Goal: Task Accomplishment & Management: Use online tool/utility

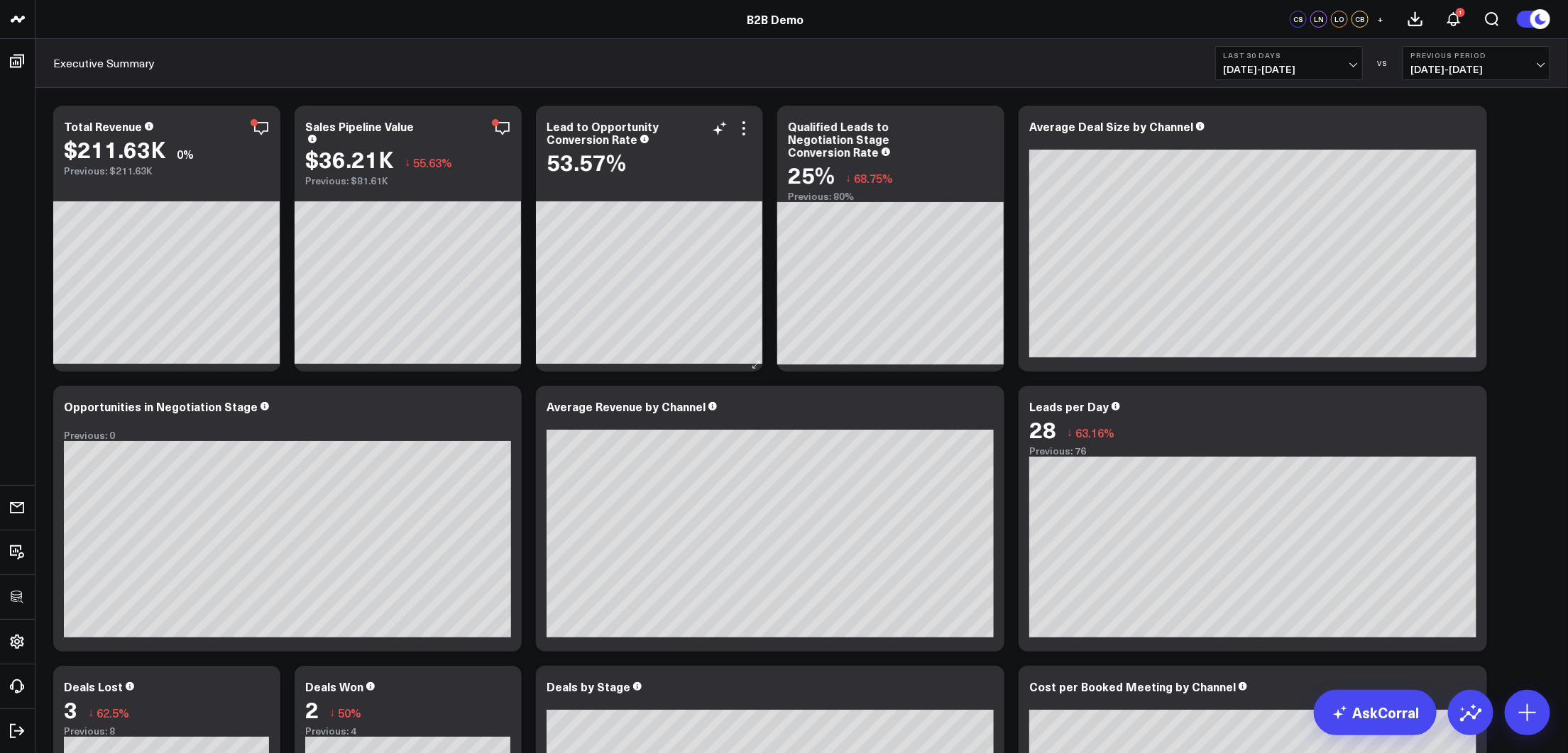
click at [753, 130] on div "Lead to Opportunity Conversion Rate 53.57%" at bounding box center [649, 142] width 227 height 72
click at [747, 130] on icon at bounding box center [744, 128] width 17 height 17
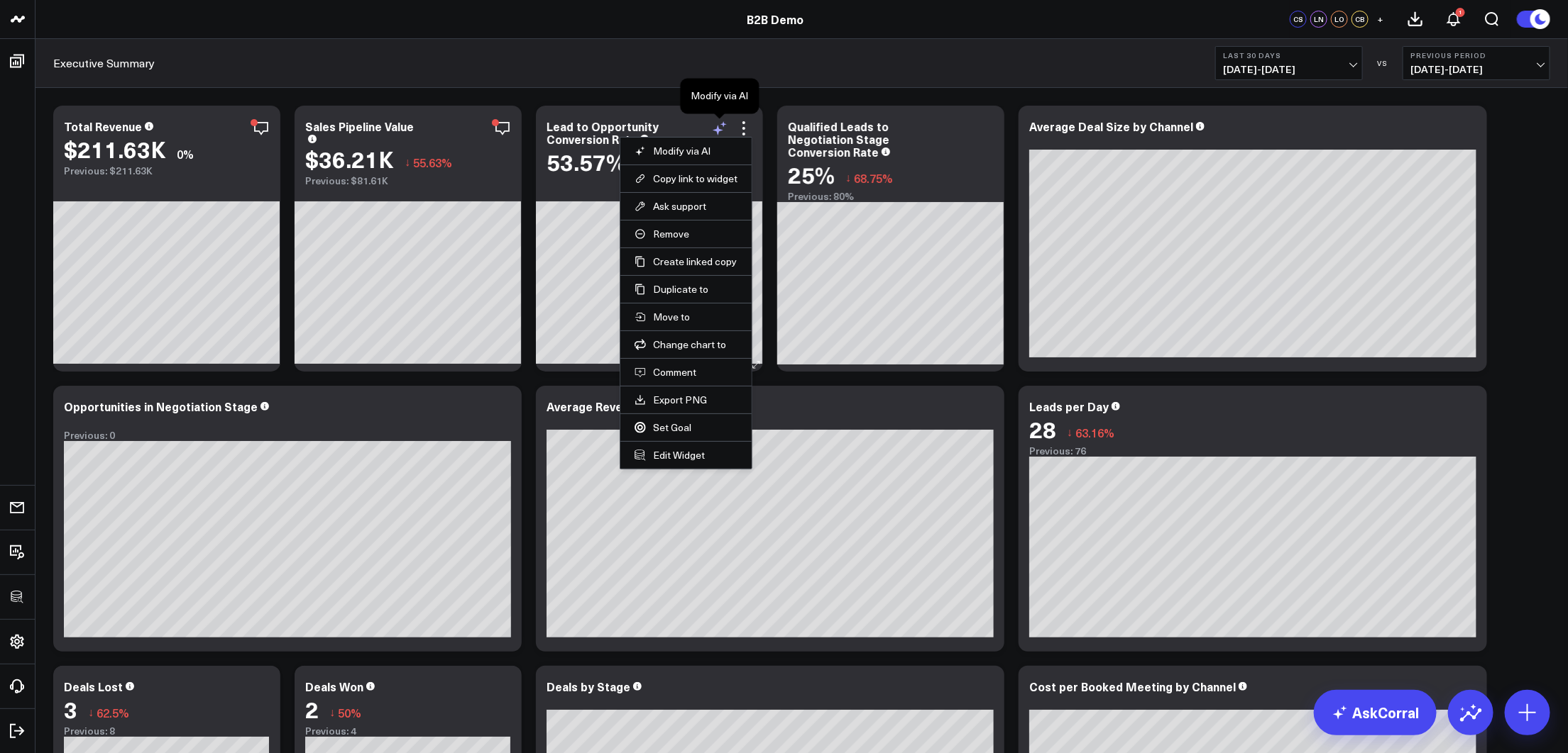
click at [723, 128] on icon at bounding box center [719, 128] width 17 height 17
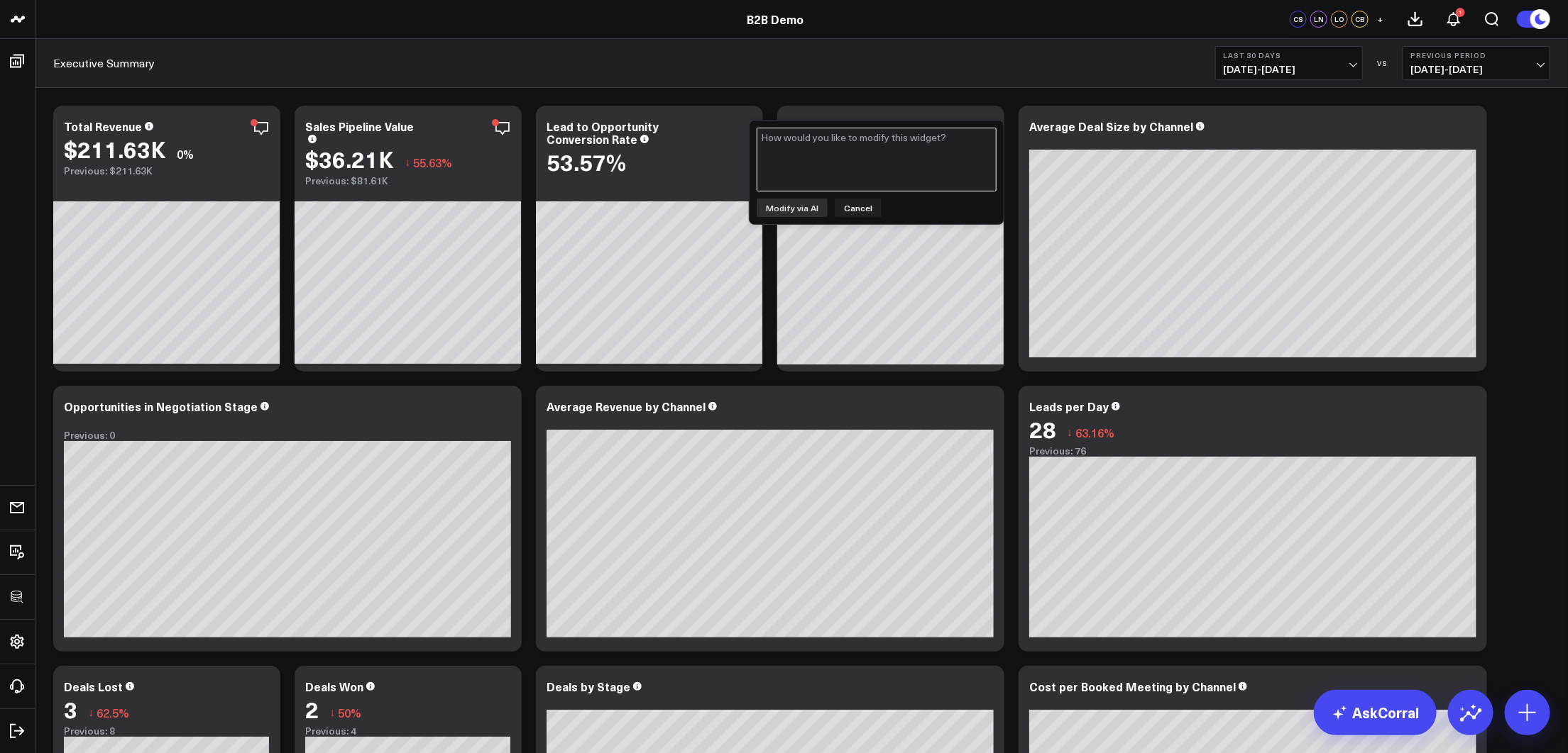
click at [837, 165] on textarea at bounding box center [876, 160] width 239 height 63
drag, startPoint x: 851, startPoint y: 200, endPoint x: 836, endPoint y: 161, distance: 41.8
click at [836, 161] on div "Modify via AI Cancel" at bounding box center [876, 172] width 254 height 103
click at [836, 161] on textarea at bounding box center [876, 160] width 239 height 63
click at [852, 212] on button "Cancel" at bounding box center [859, 208] width 47 height 19
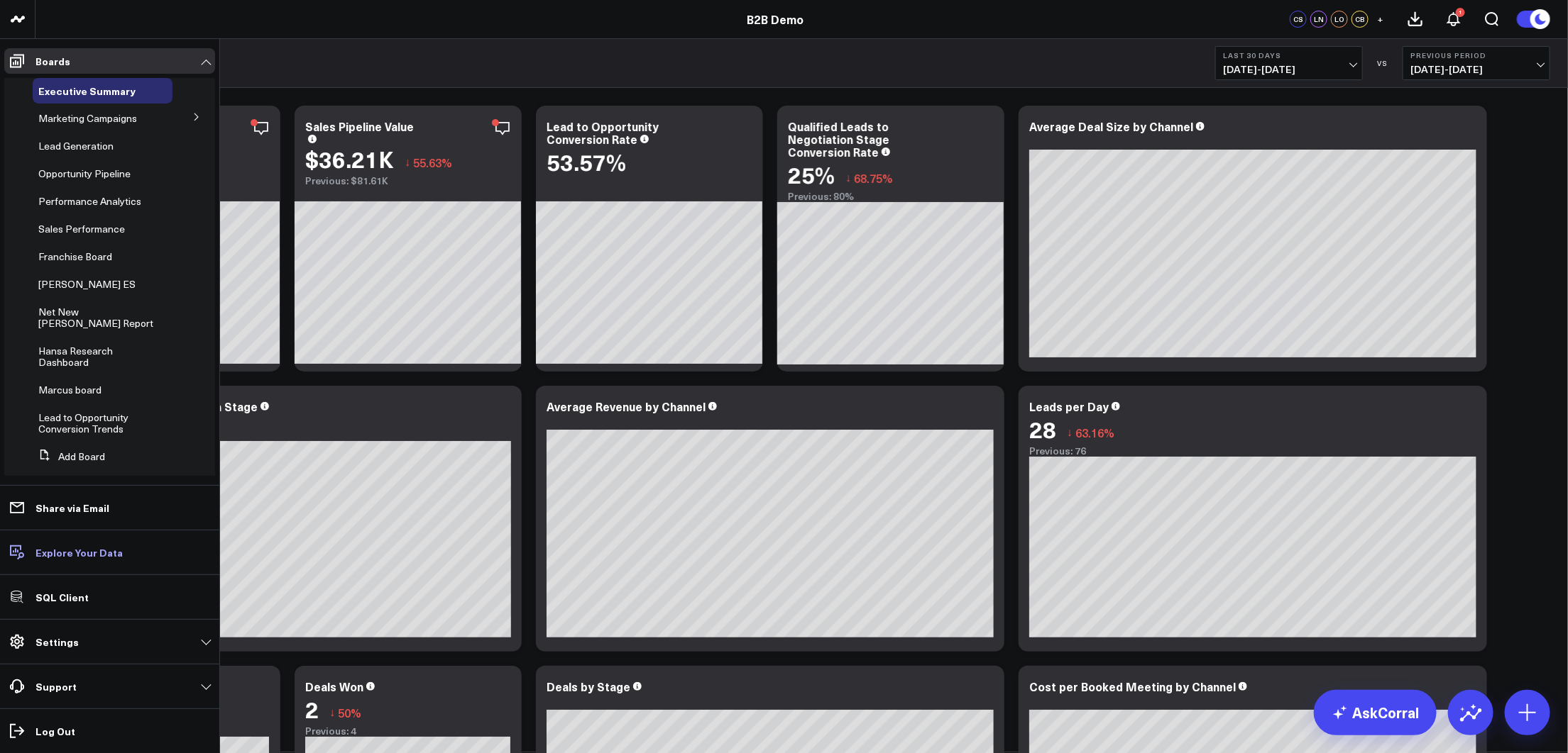
click at [94, 552] on p "Explore Your Data" at bounding box center [79, 553] width 87 height 11
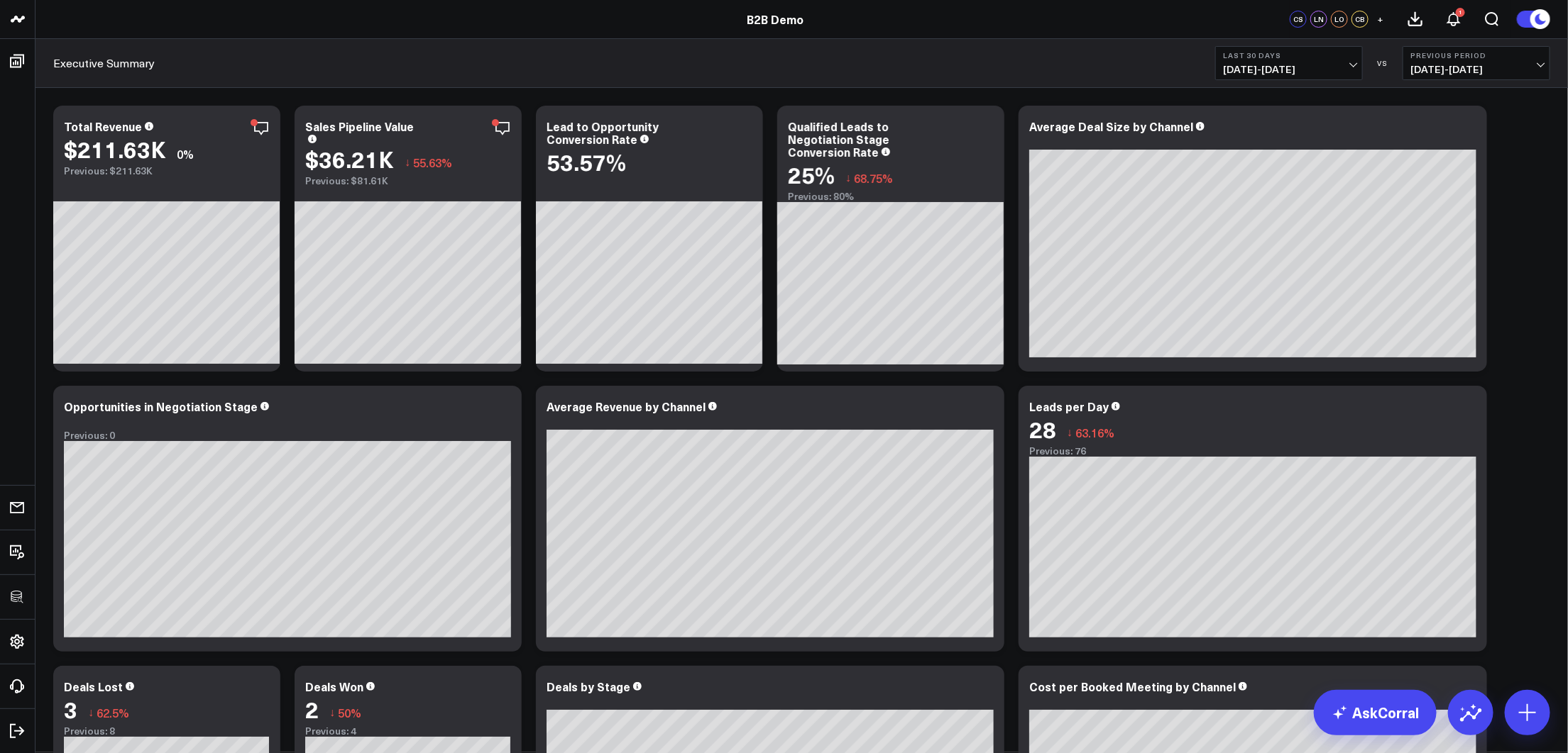
click at [757, 74] on div "Executive Summary Last 30 Days 08/30/25 - 09/28/25 VS Previous Period 07/31/25 …" at bounding box center [802, 63] width 1532 height 49
click at [1307, 587] on link "AskCorral" at bounding box center [1375, 713] width 123 height 46
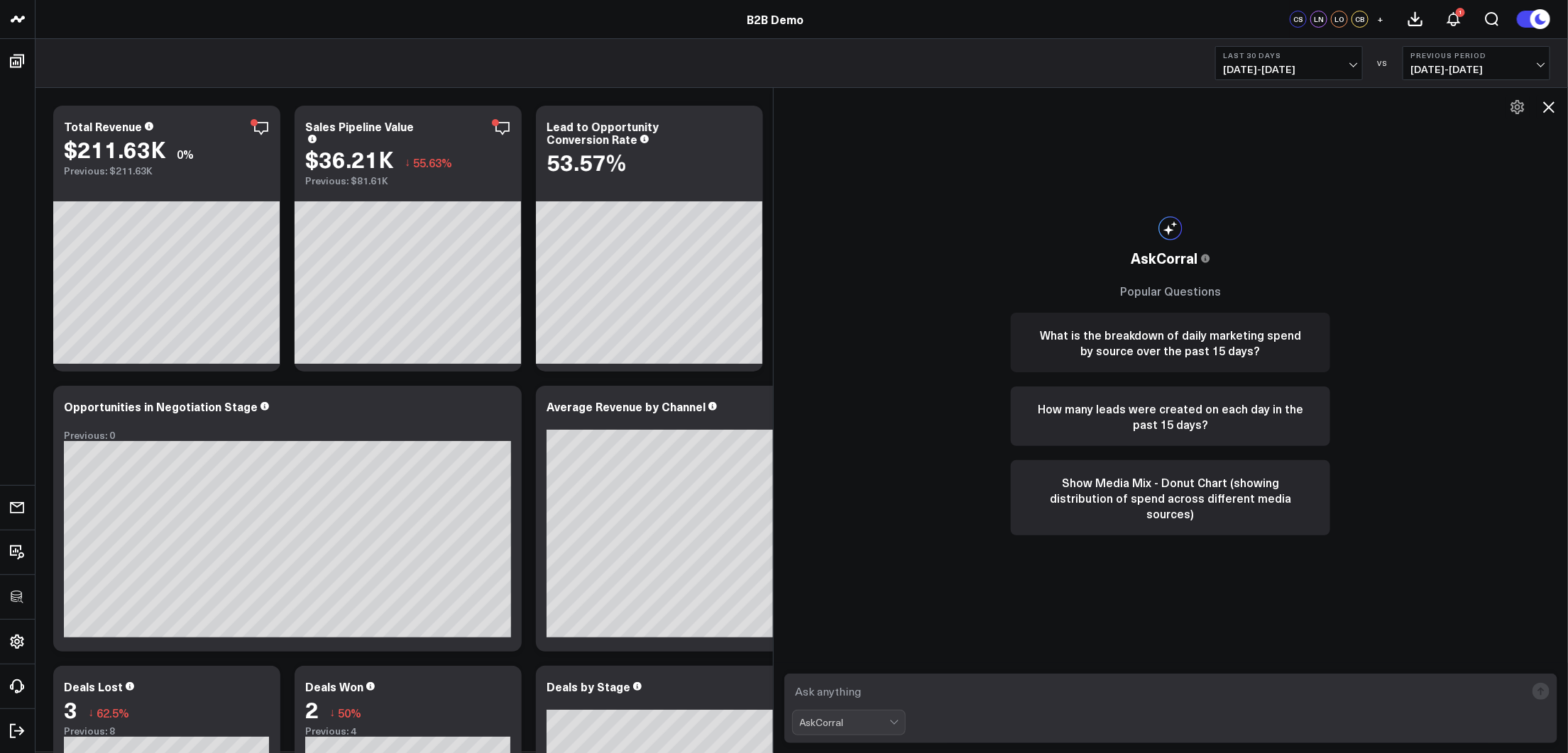
click at [1132, 344] on button "What is the breakdown of daily marketing spend by source over the past 15 days?" at bounding box center [1171, 342] width 319 height 59
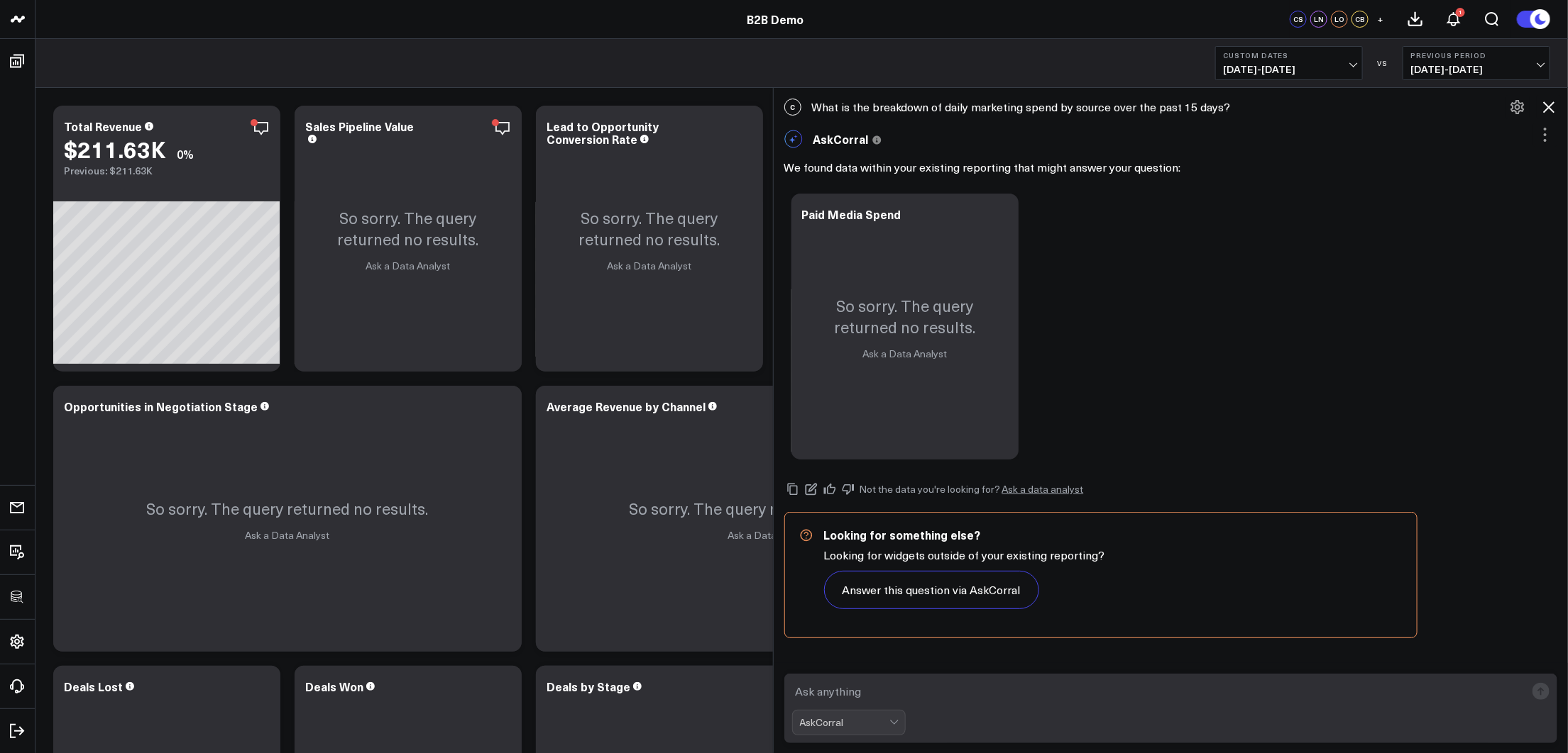
click at [1307, 103] on icon at bounding box center [1548, 107] width 11 height 11
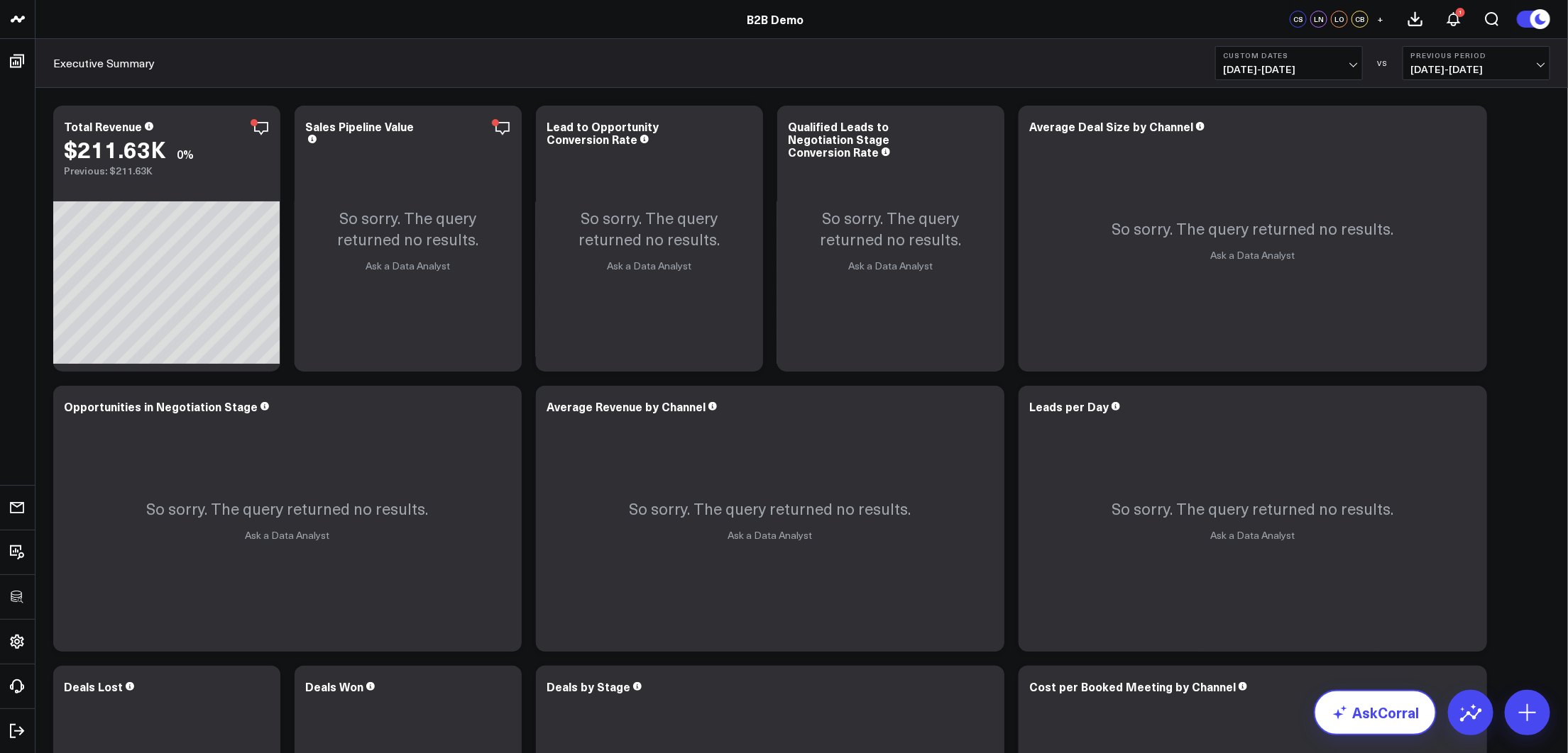
click at [1307, 587] on link "AskCorral" at bounding box center [1375, 713] width 123 height 46
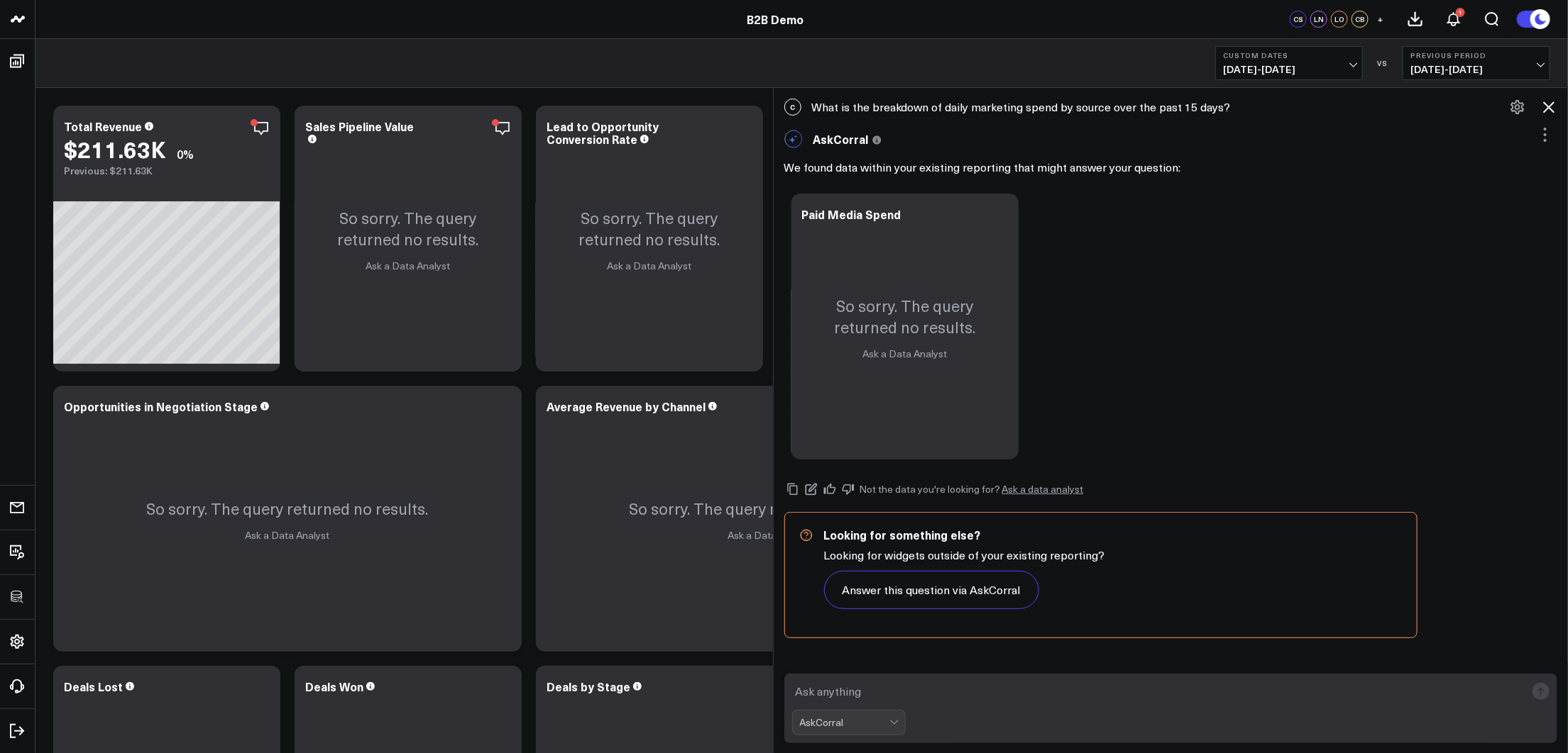
click at [1127, 587] on div "AskCorral" at bounding box center [1171, 709] width 795 height 91
click at [1088, 587] on form "AskCorral" at bounding box center [1171, 708] width 774 height 69
click at [1077, 587] on textarea at bounding box center [1158, 691] width 734 height 25
type textarea "whats the revenue trend the last 30 days and what's changed"
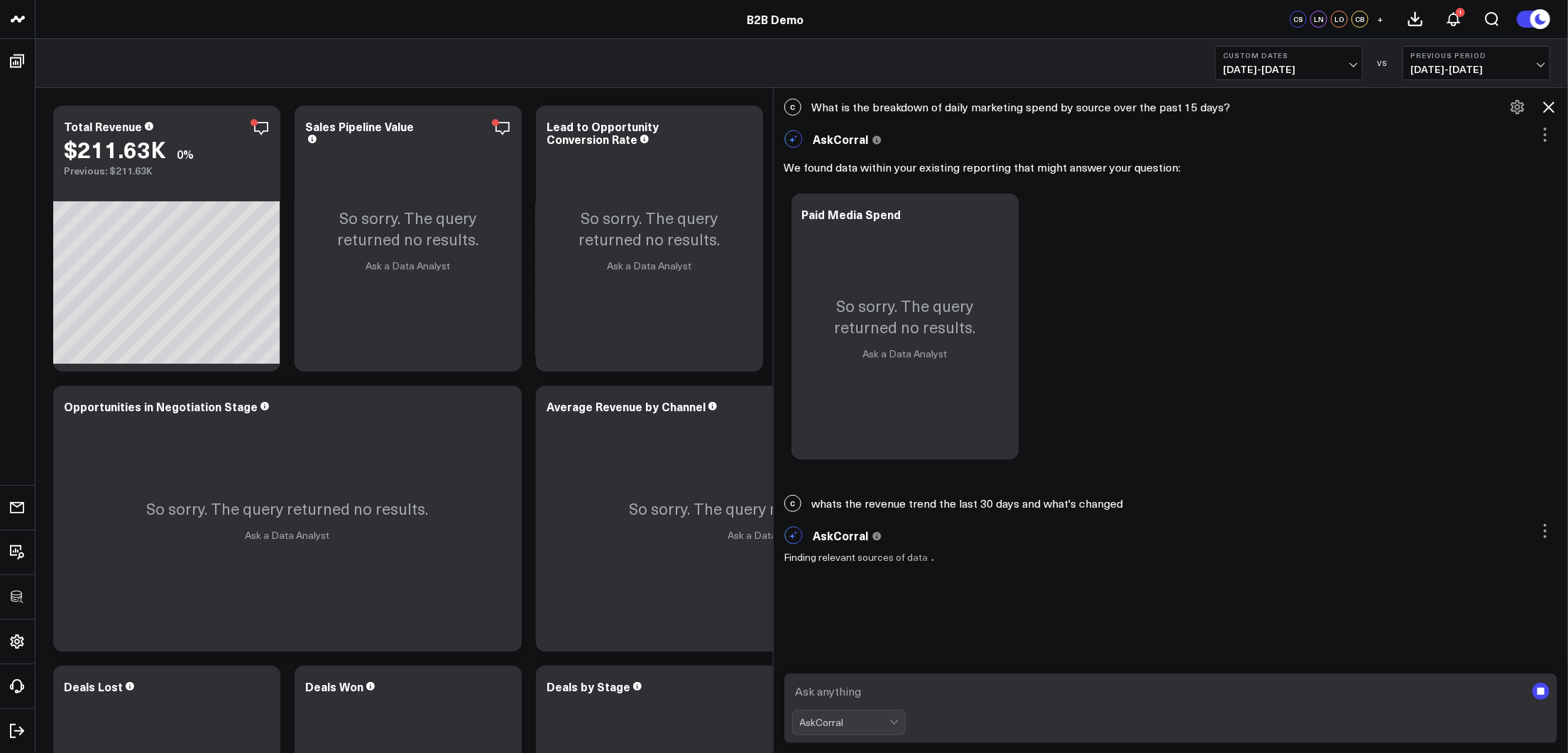
scroll to position [5, 0]
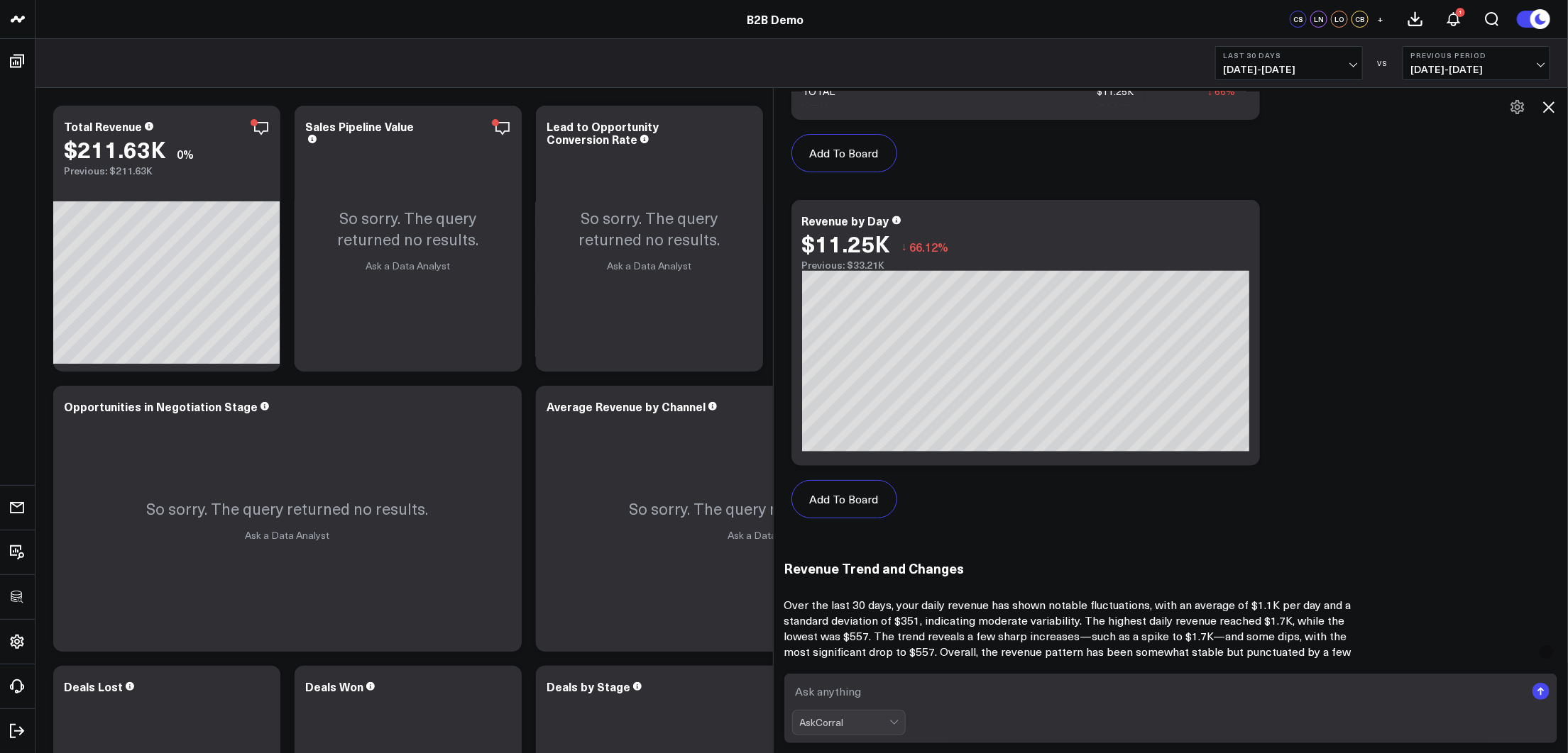
scroll to position [1126, 0]
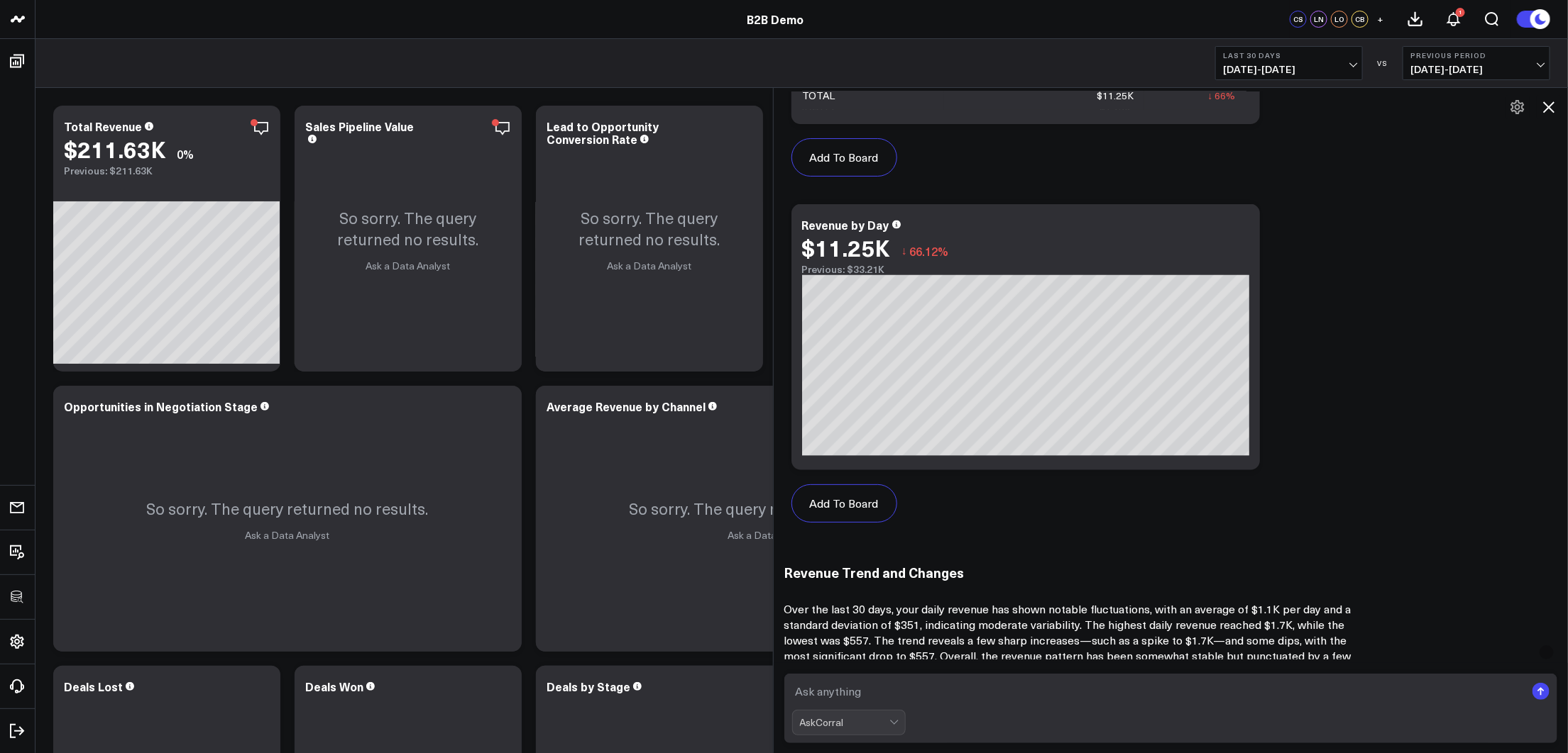
click at [1307, 104] on icon at bounding box center [1548, 107] width 17 height 17
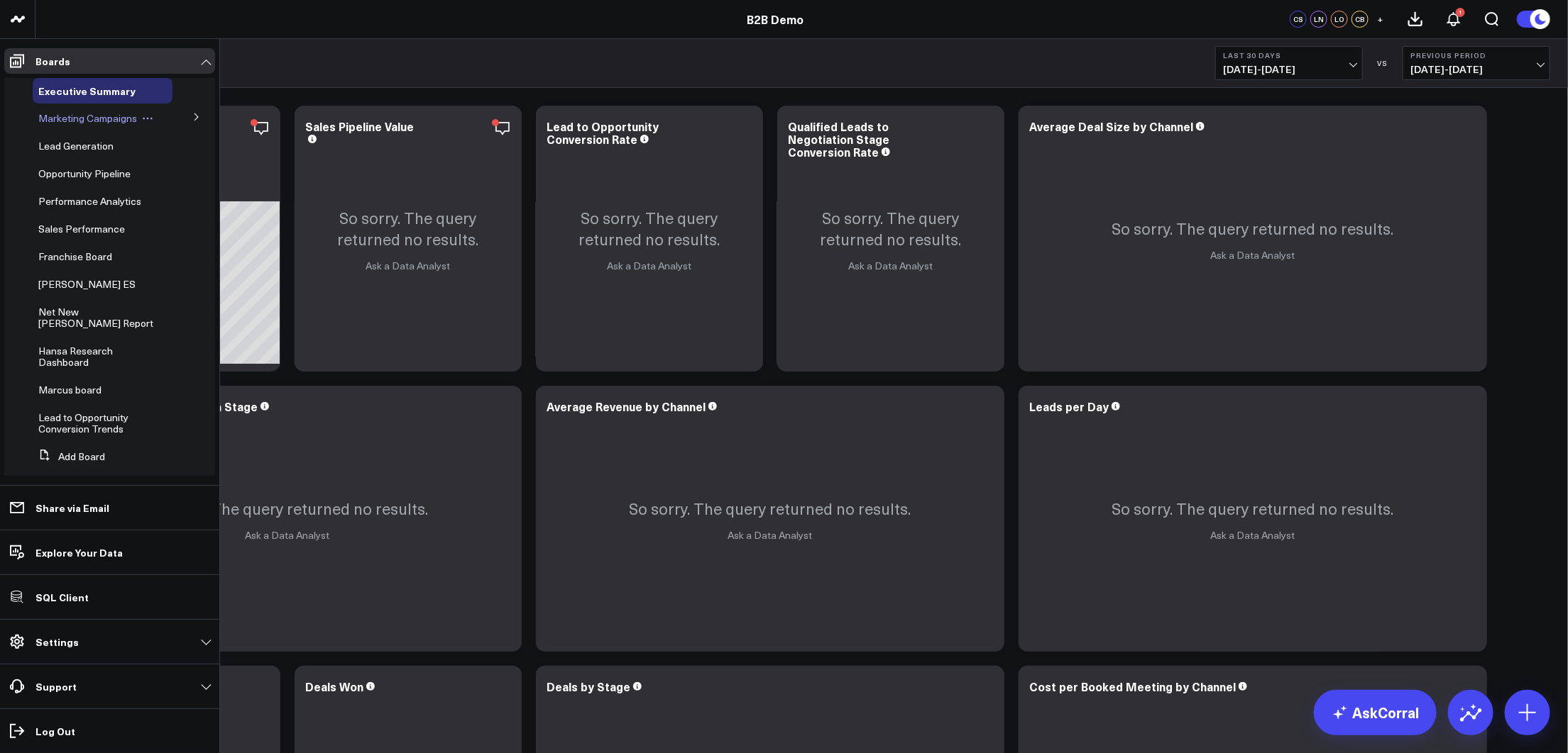
click at [69, 119] on span "Marketing Campaigns" at bounding box center [87, 118] width 99 height 14
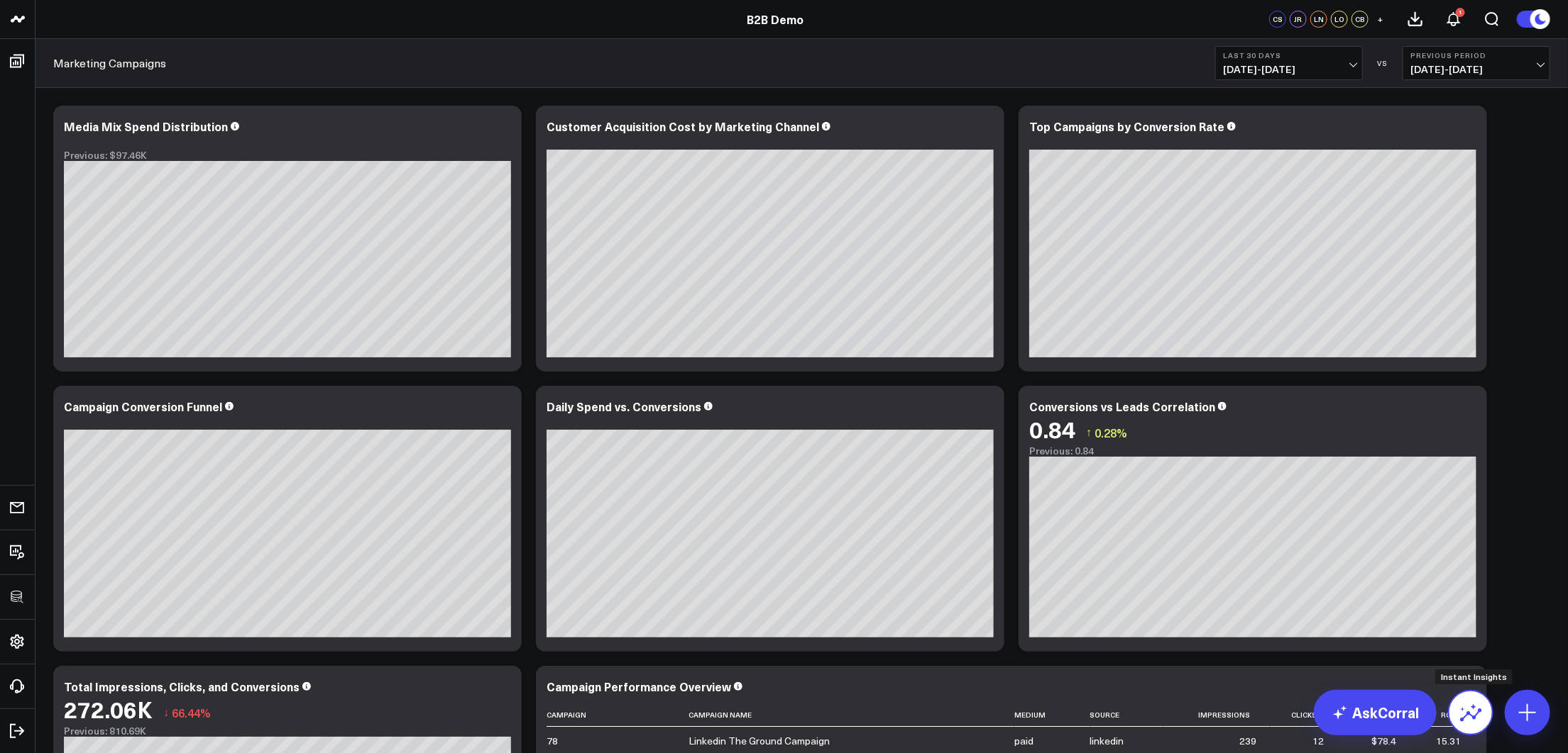
click at [1307, 587] on button at bounding box center [1470, 713] width 46 height 46
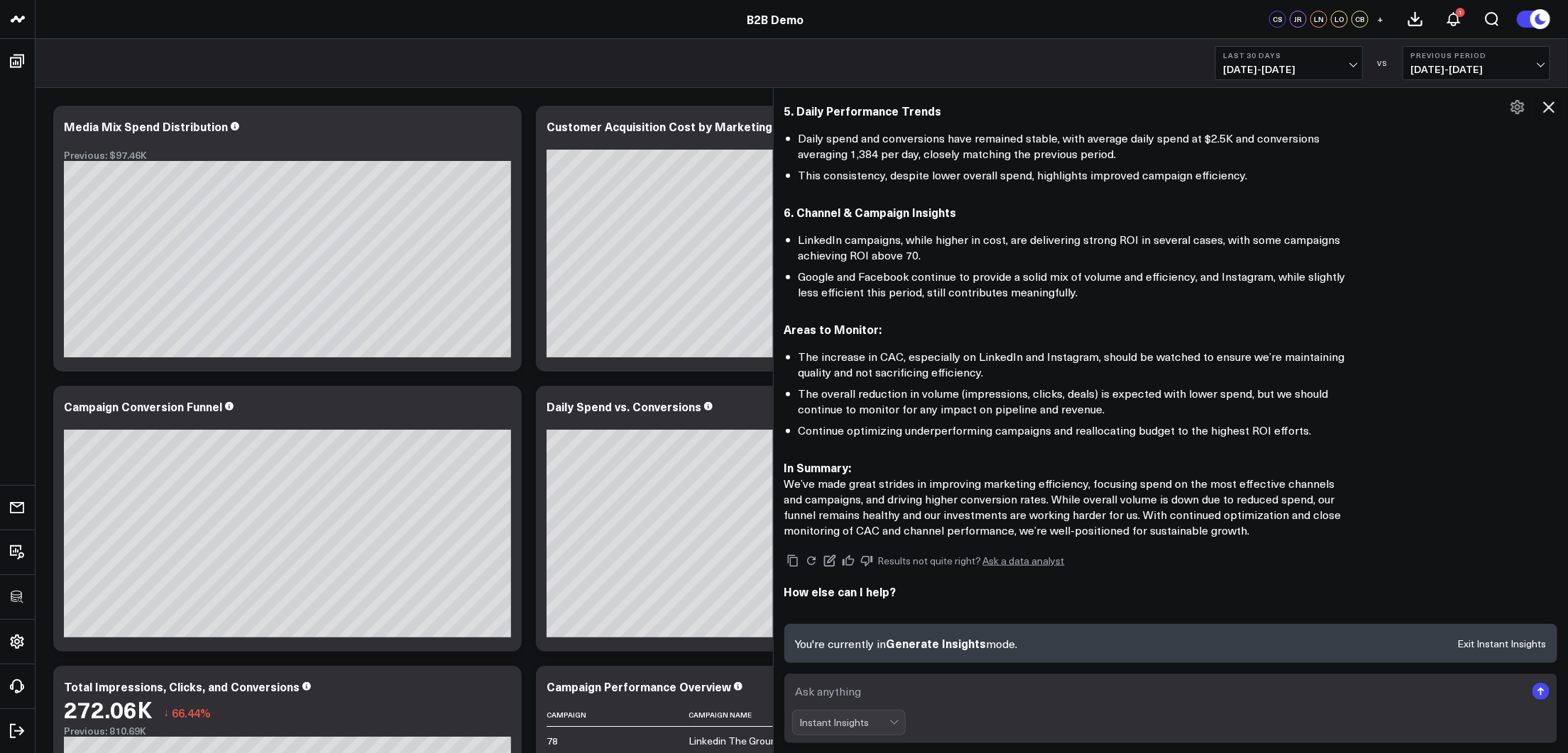
scroll to position [682, 0]
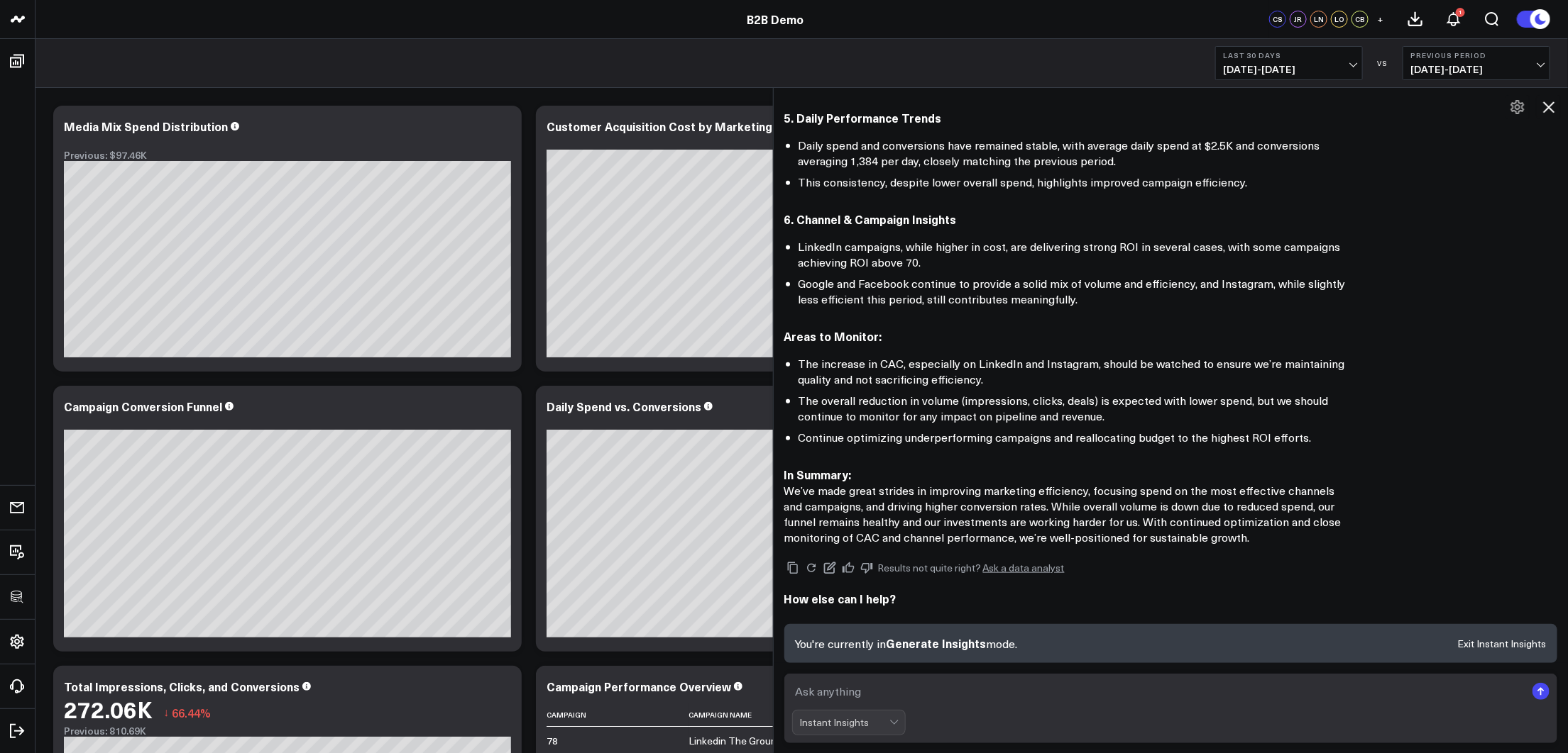
click at [1307, 112] on icon at bounding box center [1548, 107] width 17 height 17
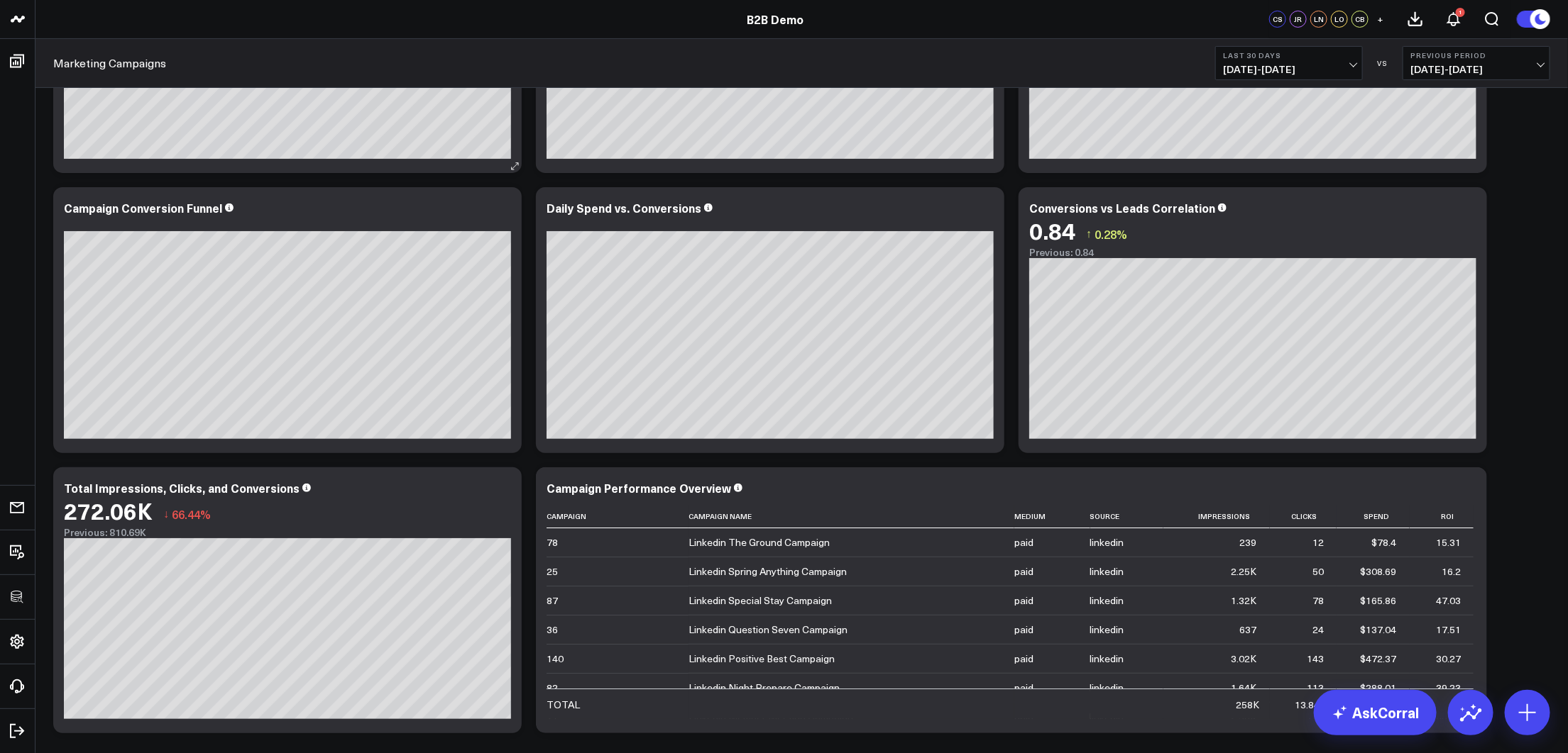
scroll to position [203, 0]
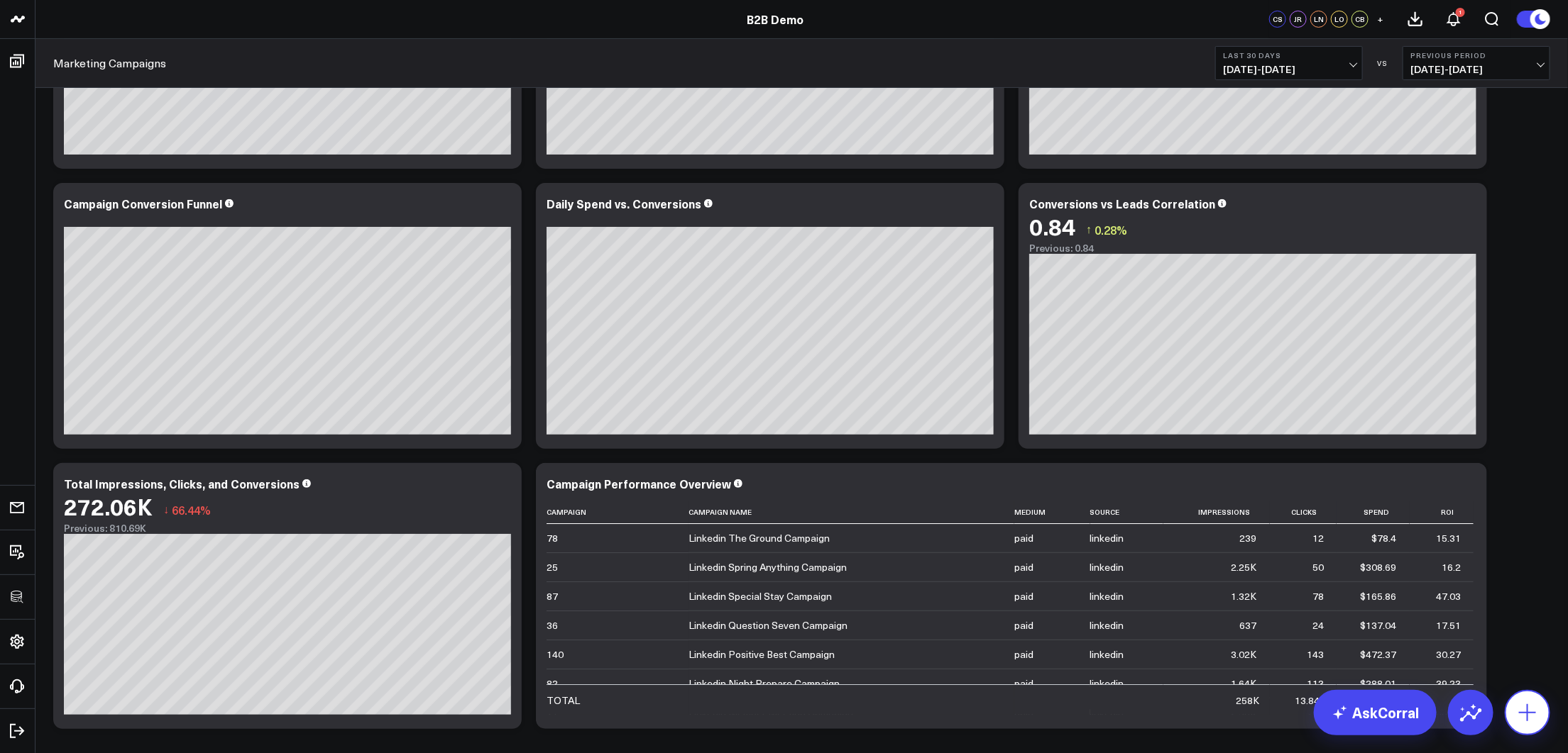
click at [1307, 587] on button at bounding box center [1527, 713] width 46 height 46
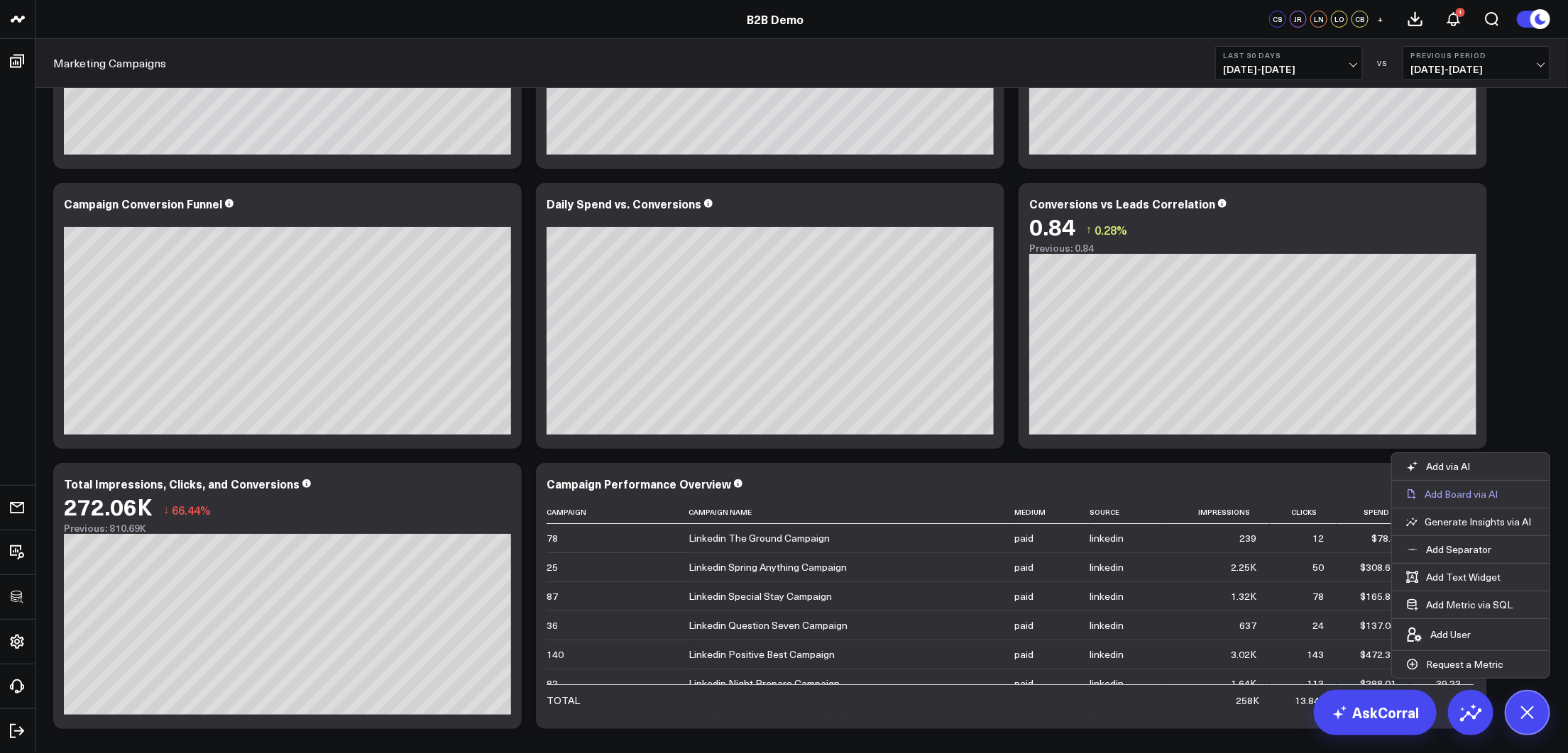
click at [1307, 501] on p "Add Board via AI" at bounding box center [1461, 494] width 73 height 13
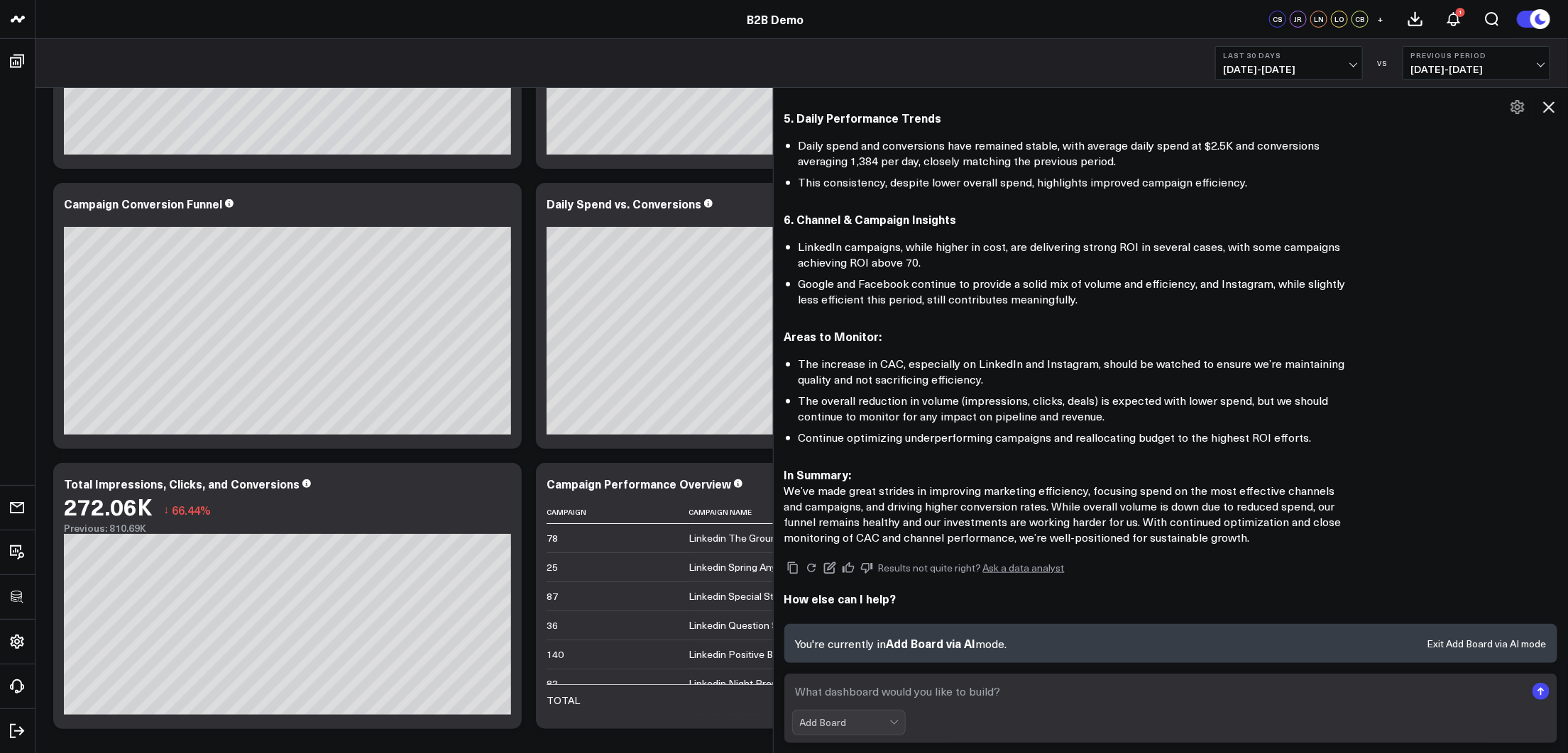
click at [1078, 587] on textarea at bounding box center [1158, 691] width 734 height 25
type textarea "I'd like you to build a board specific to instagram and tracking against the mo…"
click at [1307, 113] on icon at bounding box center [1548, 107] width 17 height 17
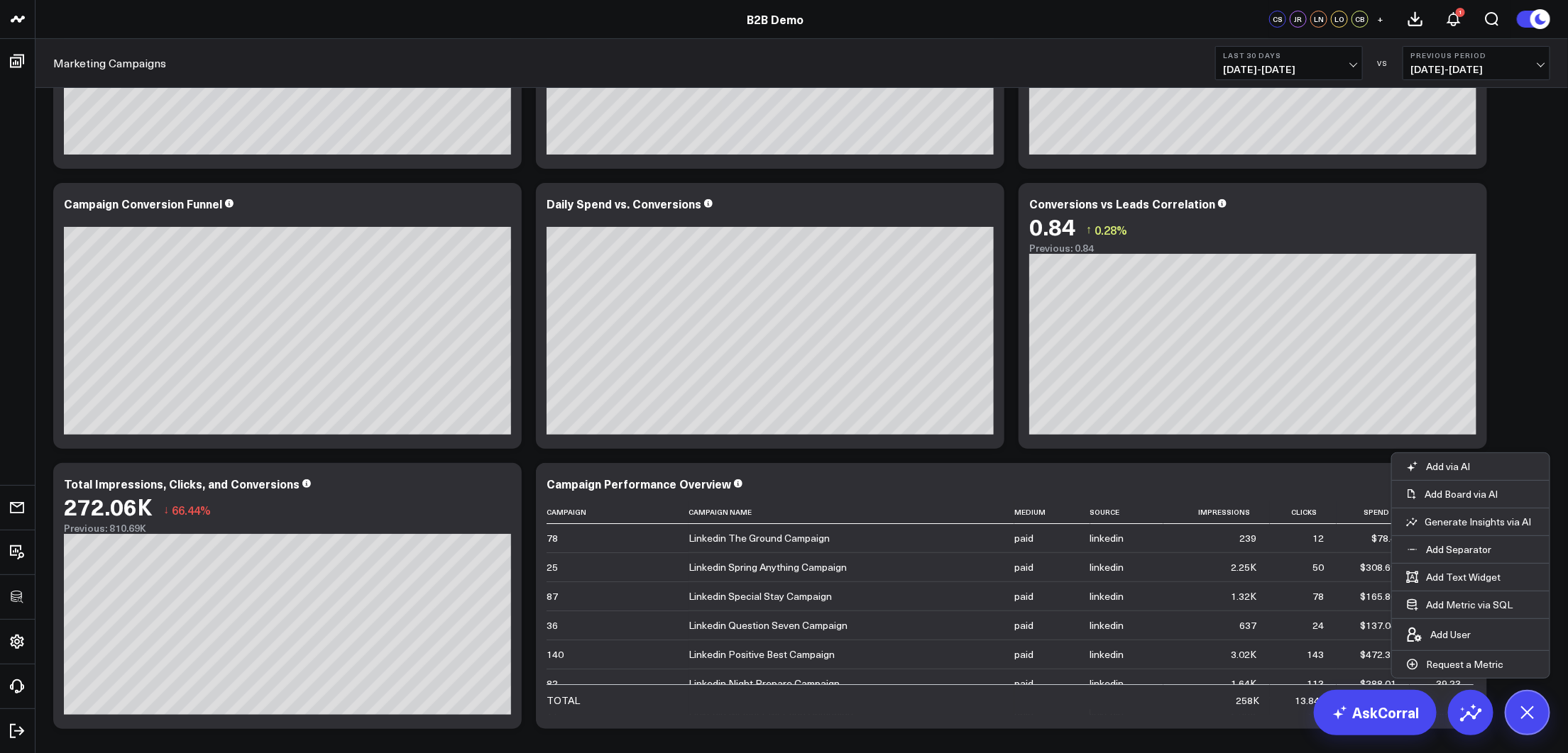
click at [1307, 326] on div "Modify via AI Copy link to widget Ask support Remove Create linked copy Executi…" at bounding box center [802, 316] width 1511 height 840
click at [1307, 355] on div "Modify via AI Copy link to widget Ask support Remove Create linked copy Executi…" at bounding box center [802, 316] width 1511 height 840
click at [1307, 587] on icon at bounding box center [1526, 712] width 32 height 32
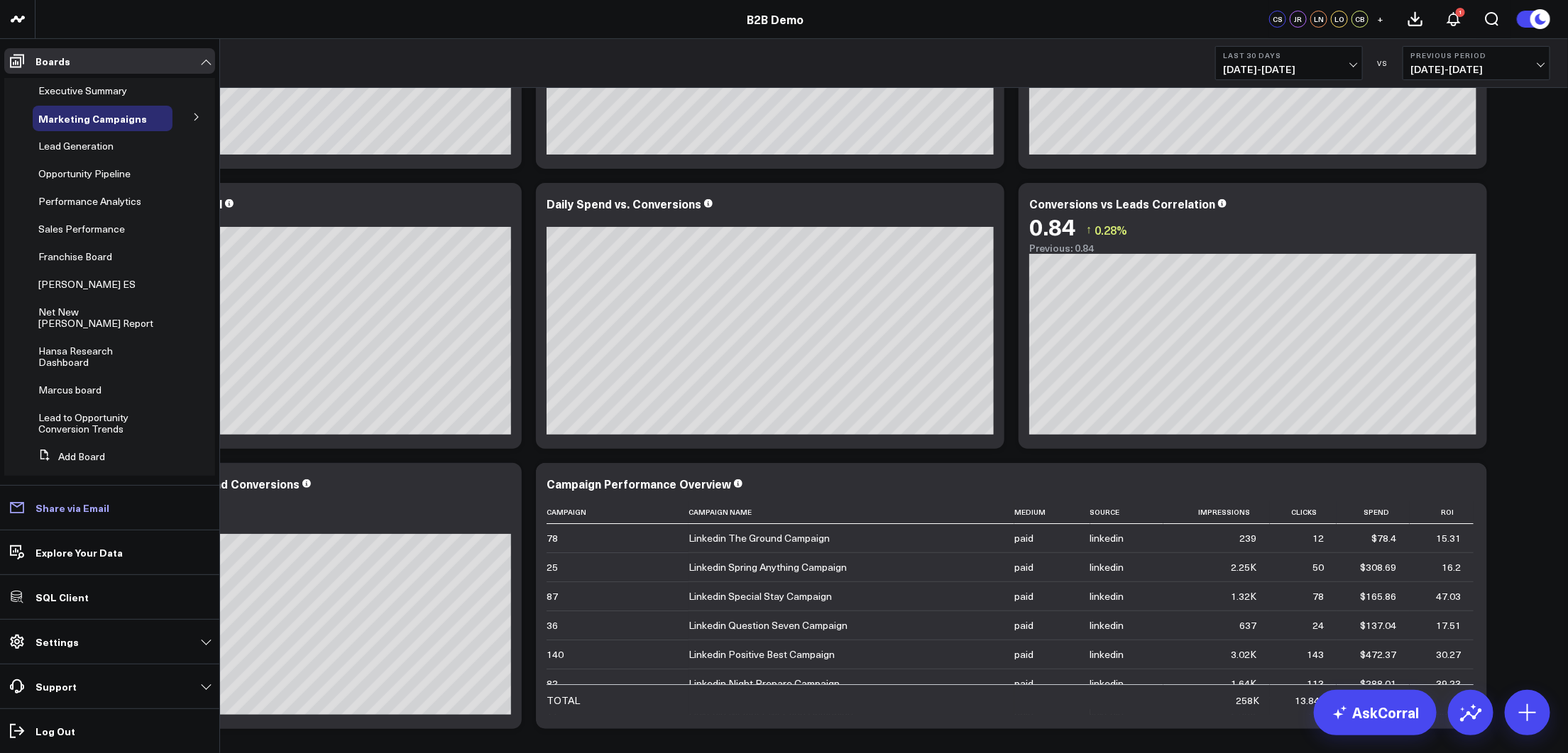
click at [20, 515] on icon at bounding box center [16, 507] width 17 height 17
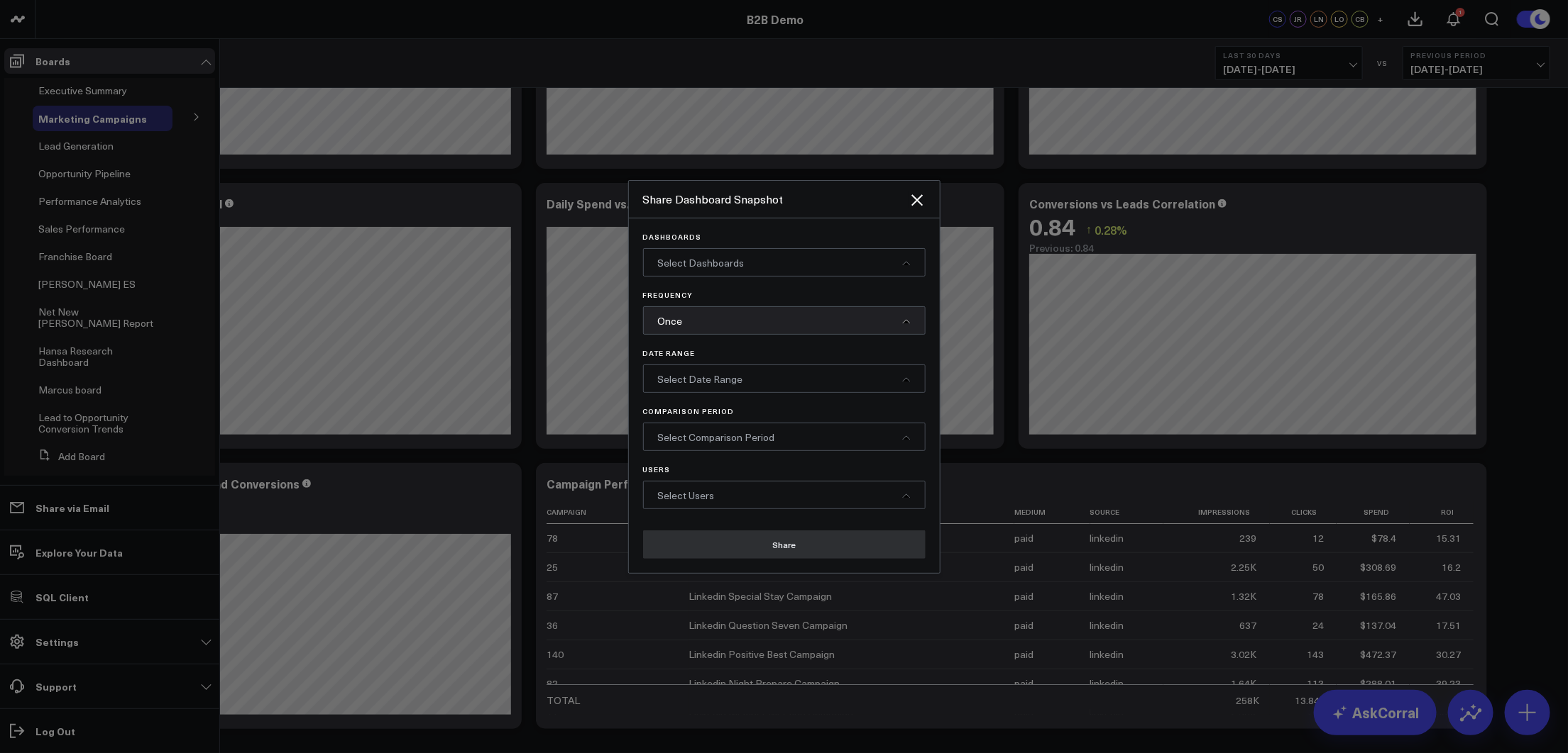
click at [768, 261] on div "Select Dashboards" at bounding box center [784, 262] width 283 height 28
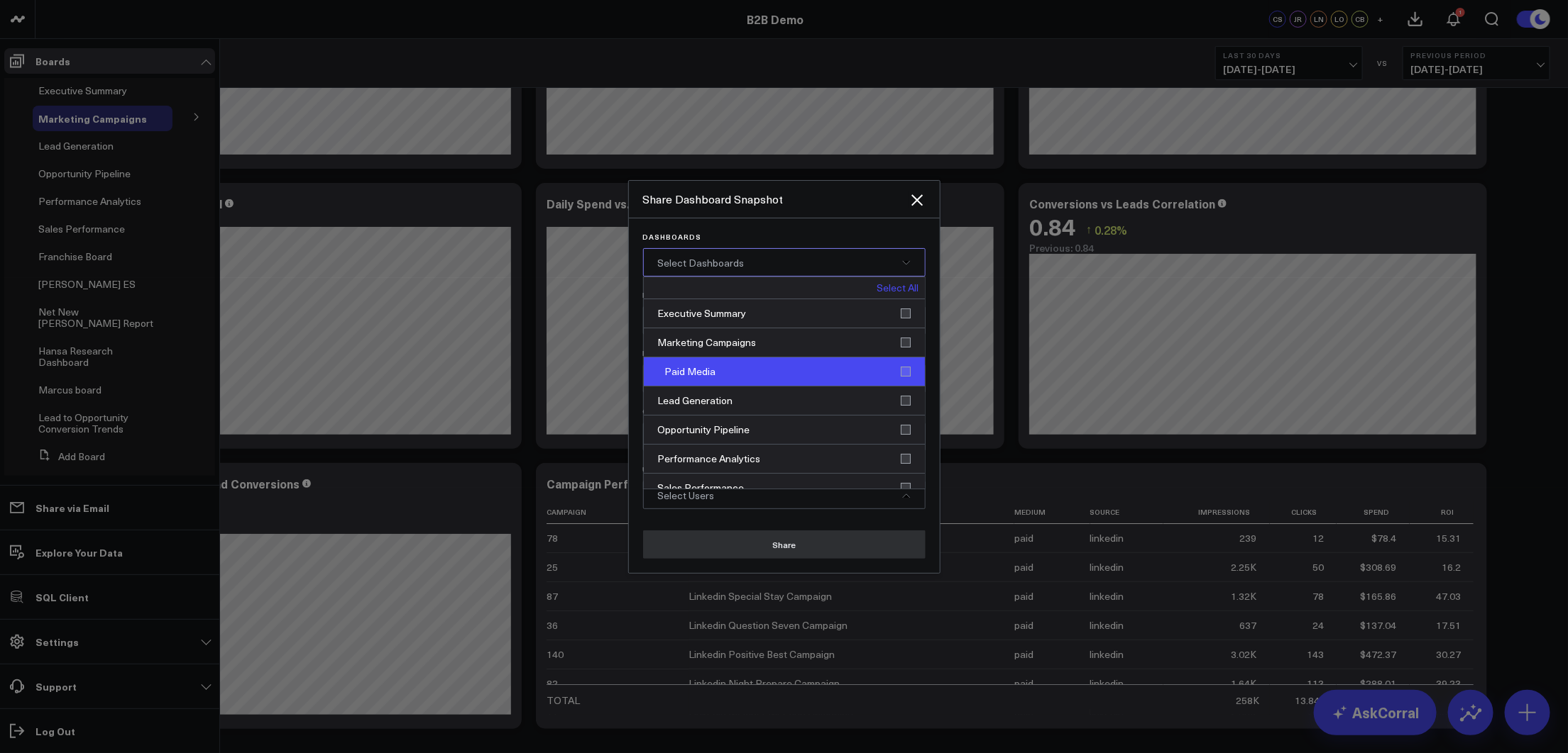
scroll to position [185, 0]
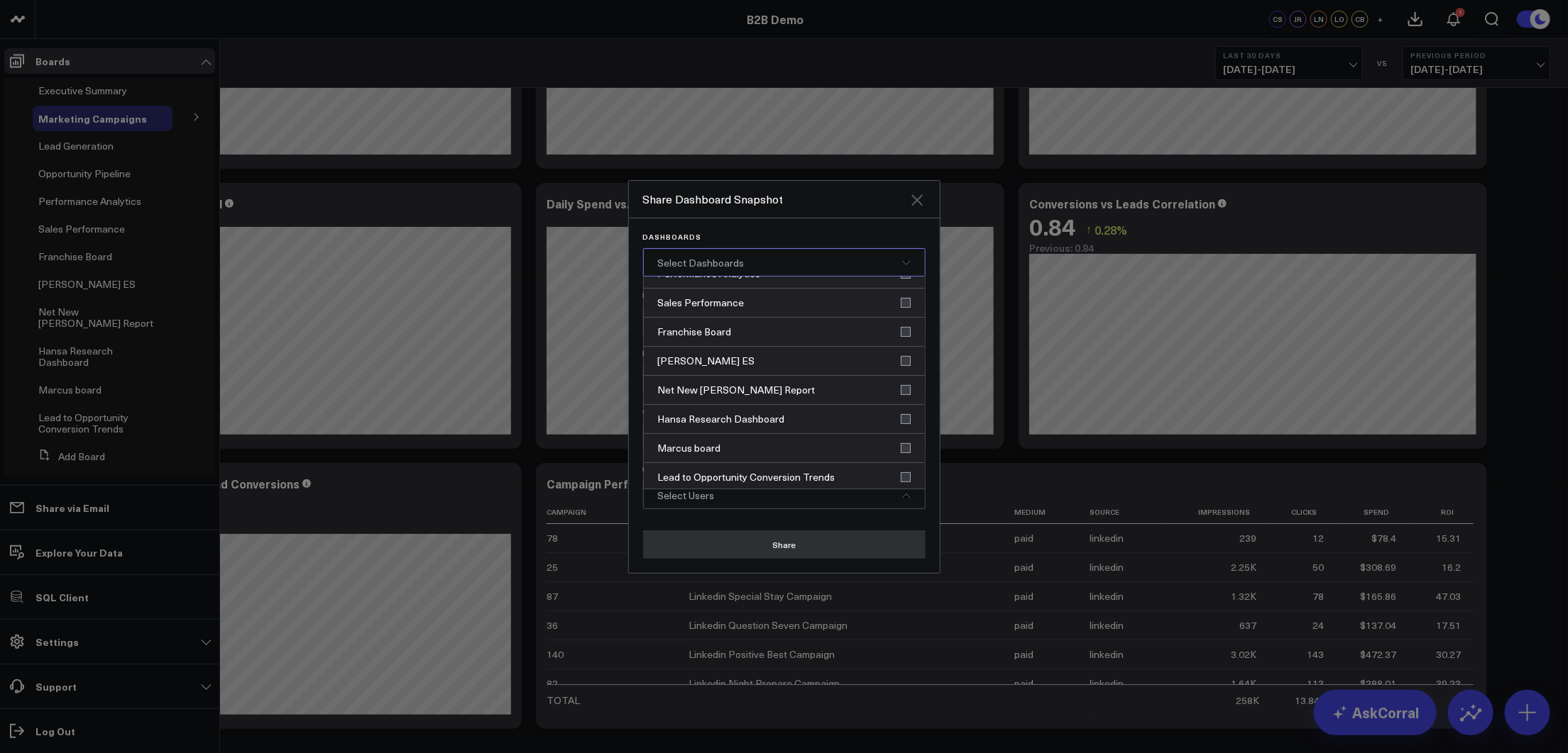
click at [918, 192] on icon "Close" at bounding box center [916, 199] width 17 height 17
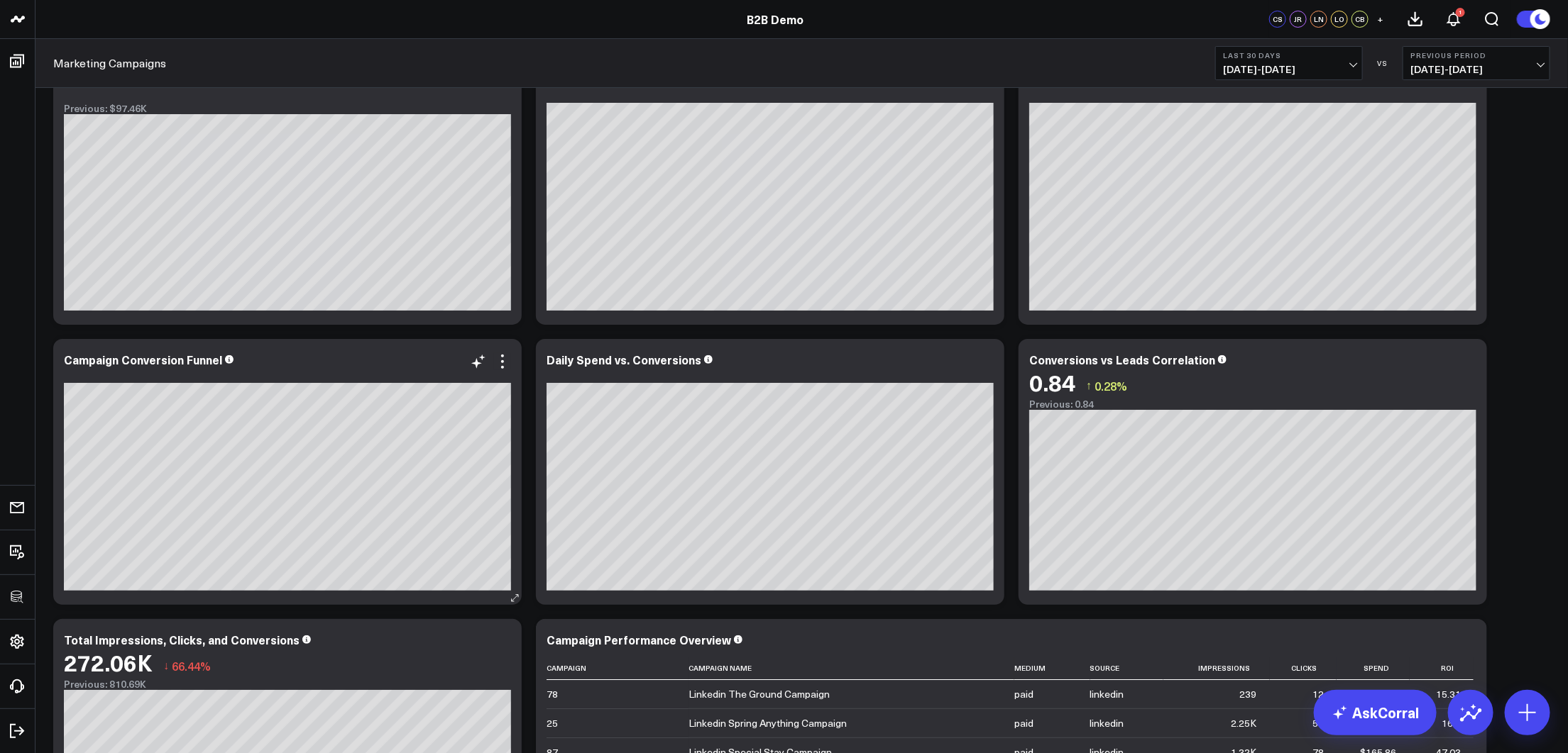
scroll to position [0, 0]
